Goal: Check status

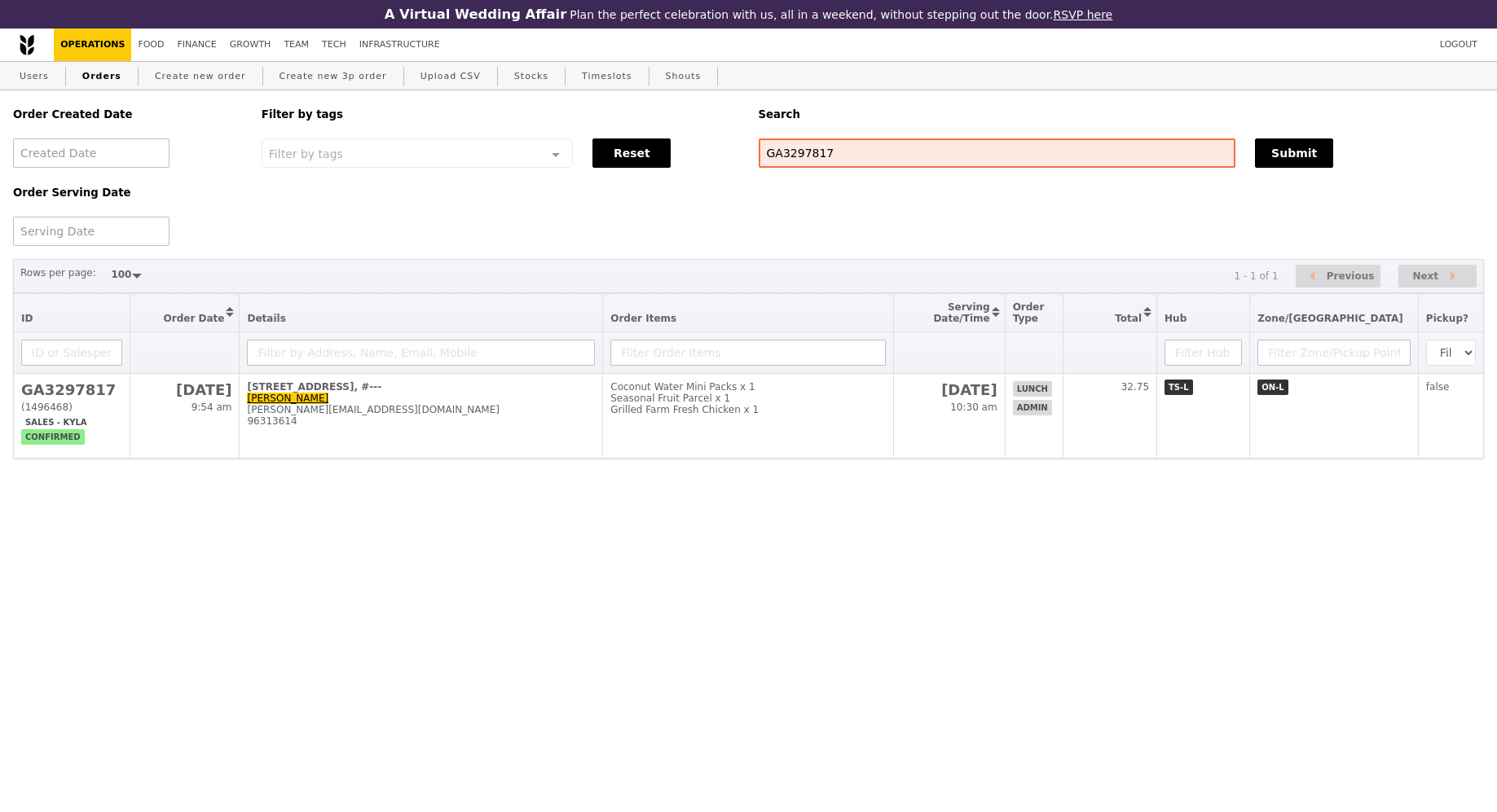
select select "100"
click at [110, 77] on link "Orders" at bounding box center [102, 76] width 52 height 30
click at [811, 158] on input "GA3297817" at bounding box center [997, 153] width 478 height 30
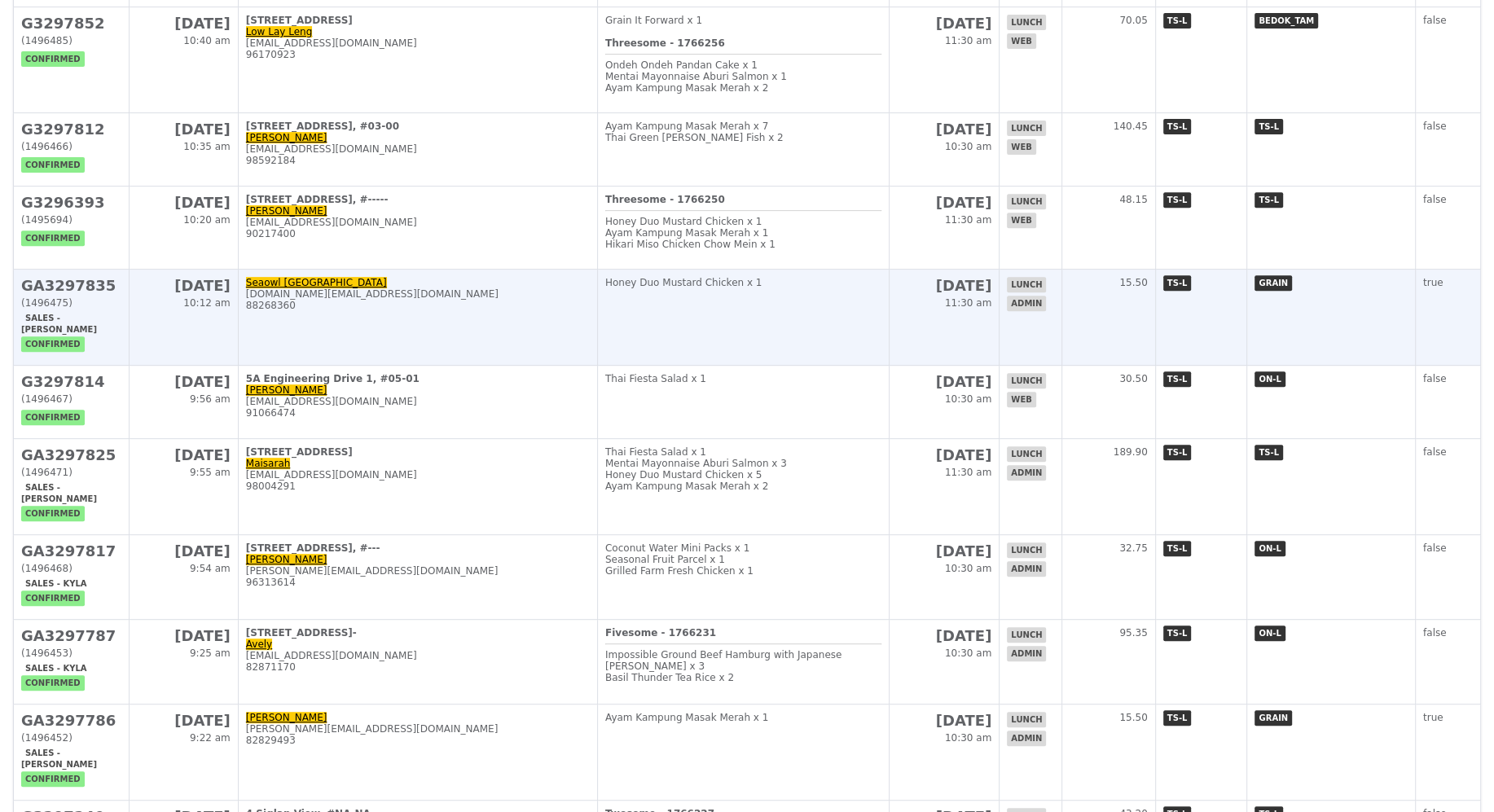
scroll to position [628, 0]
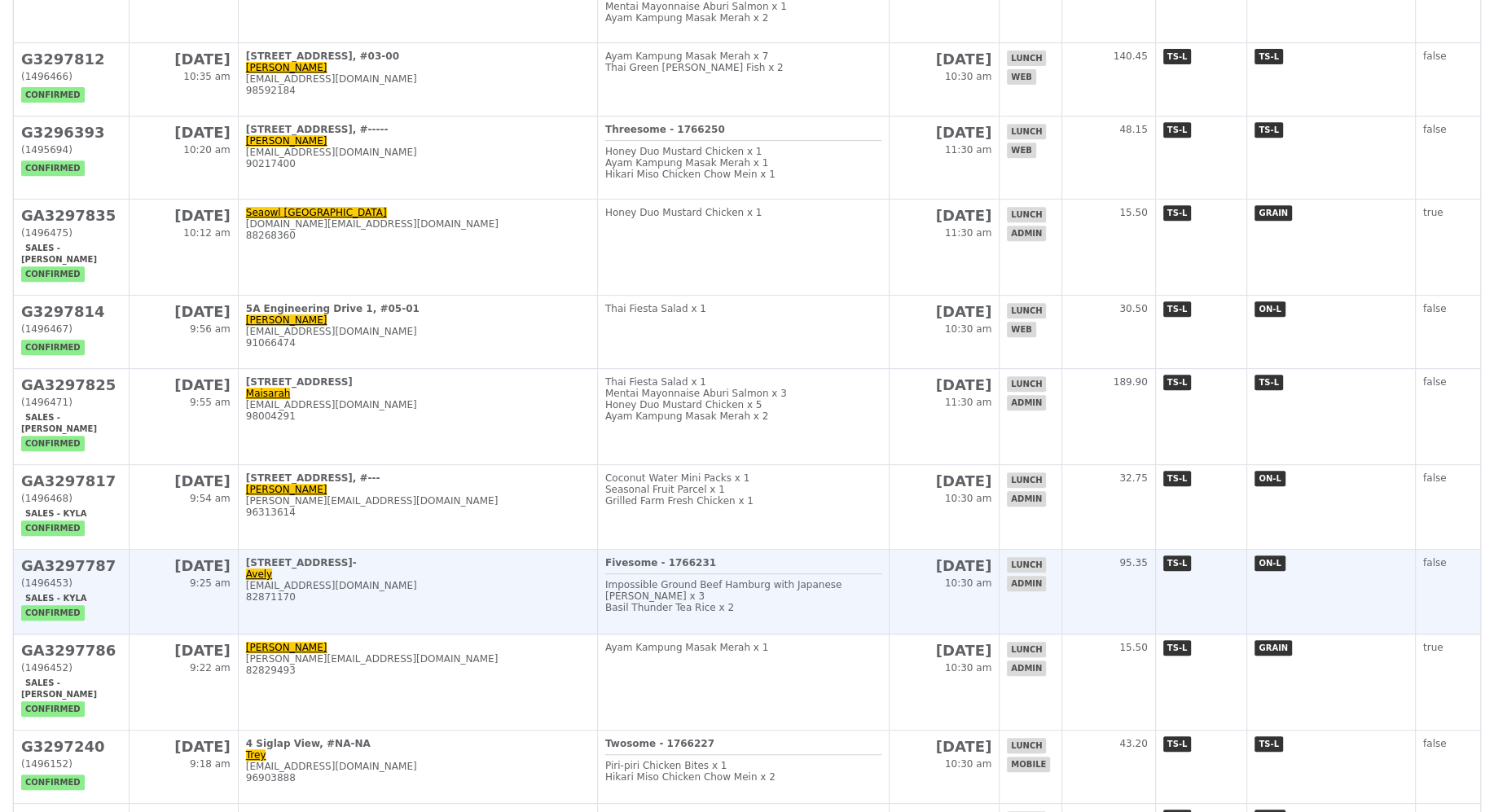
click at [557, 557] on div "[STREET_ADDRESS]-" at bounding box center [418, 563] width 344 height 12
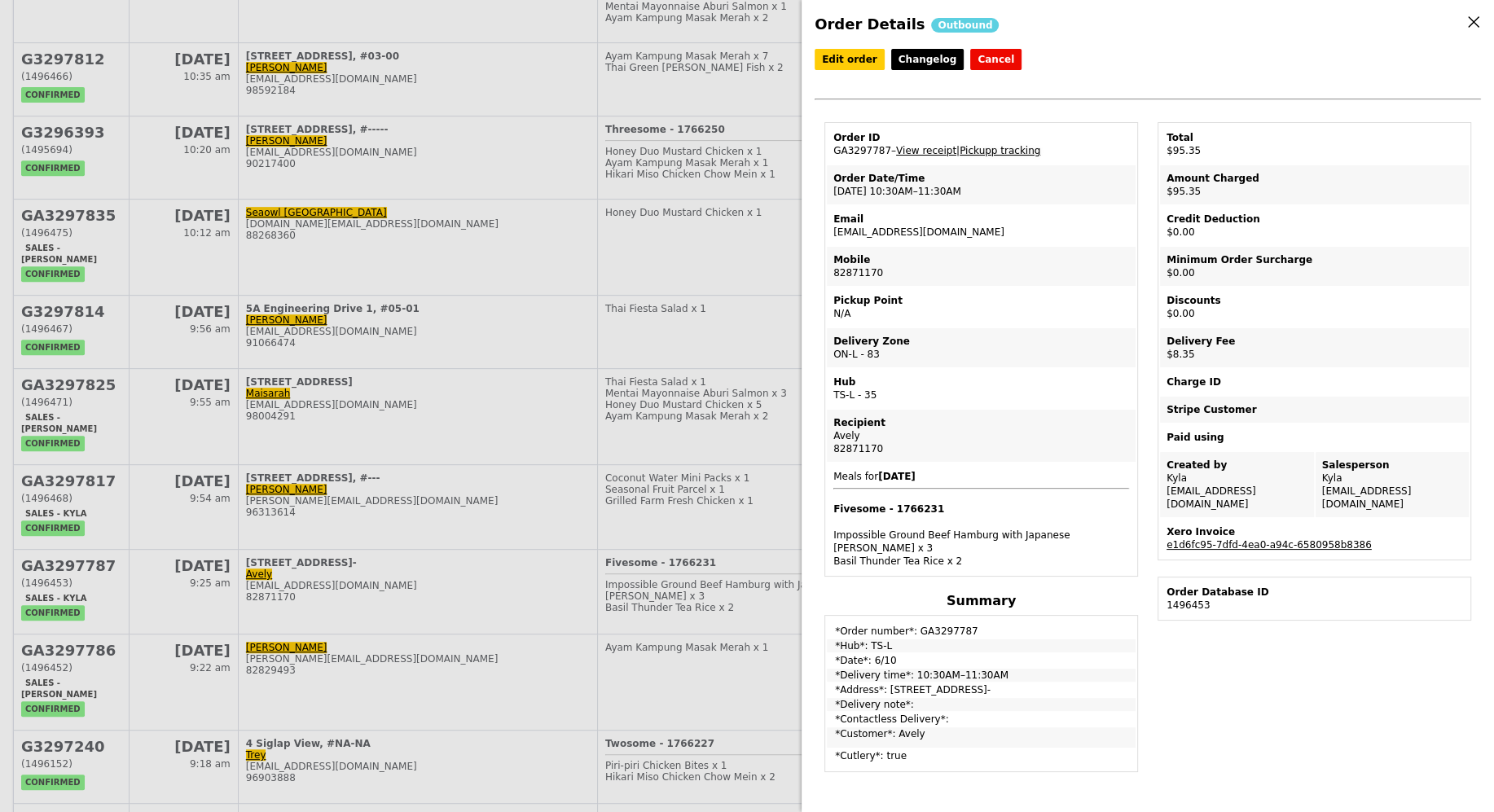
click at [1011, 151] on link "Pickupp tracking" at bounding box center [1000, 151] width 81 height 12
